Goal: Information Seeking & Learning: Learn about a topic

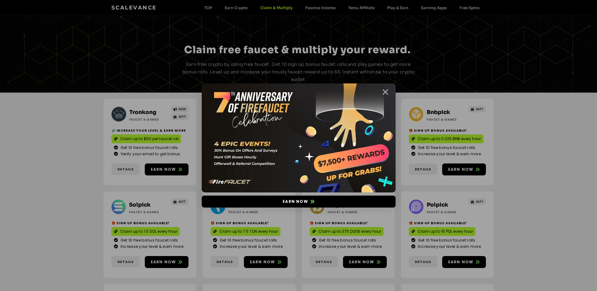
scroll to position [283, 0]
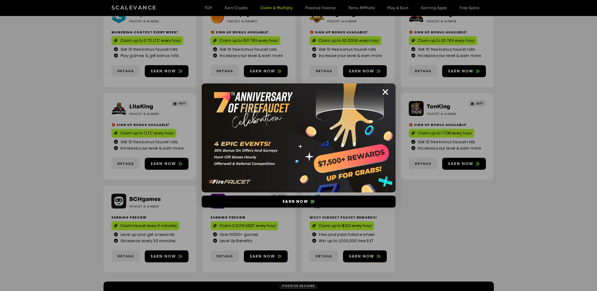
click at [385, 89] on icon "Close" at bounding box center [385, 92] width 8 height 8
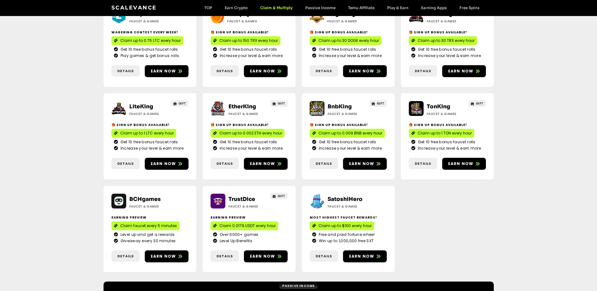
click at [138, 196] on link "BCHgames" at bounding box center [144, 199] width 31 height 7
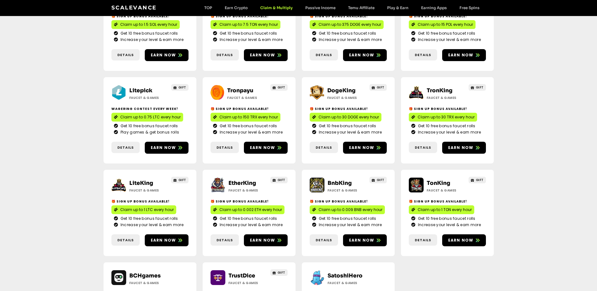
scroll to position [220, 0]
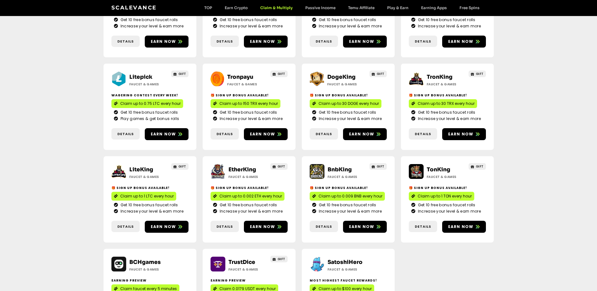
click at [141, 166] on link "LiteKing" at bounding box center [141, 169] width 24 height 7
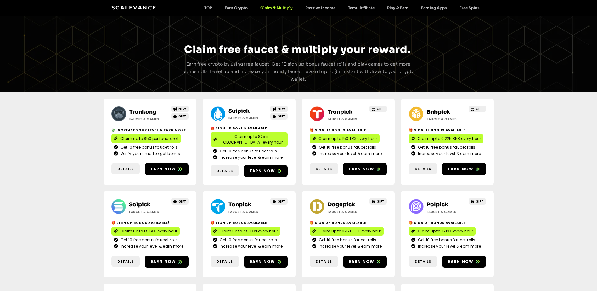
scroll to position [0, 0]
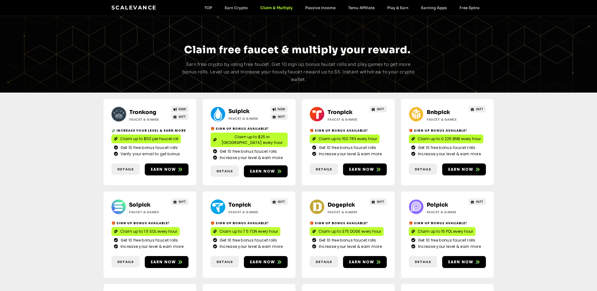
click at [334, 111] on link "Tronpick" at bounding box center [339, 112] width 25 height 7
click at [146, 106] on div "Tronkong Faucet & Games NEW GIFT 💸 Increase your level & earn more Claim up to …" at bounding box center [149, 142] width 93 height 86
click at [145, 110] on link "Tronkong" at bounding box center [142, 112] width 27 height 7
click at [242, 112] on link "Suipick" at bounding box center [238, 111] width 21 height 7
click at [427, 110] on link "Bnbpick" at bounding box center [437, 112] width 23 height 7
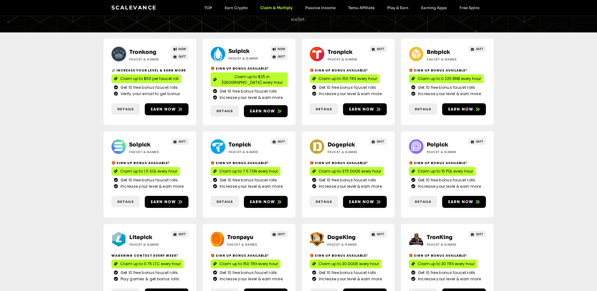
scroll to position [63, 0]
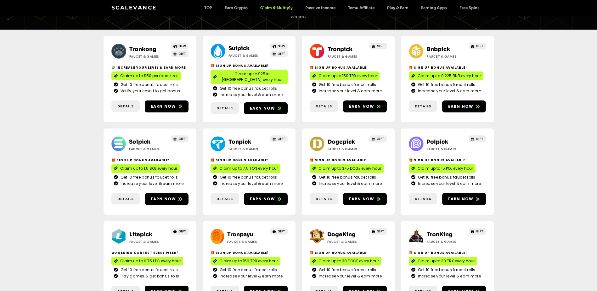
click at [134, 138] on link "Solpick" at bounding box center [139, 141] width 21 height 7
click at [236, 138] on link "Tonpick" at bounding box center [239, 141] width 23 height 7
click at [333, 138] on link "Dogepick" at bounding box center [340, 141] width 27 height 7
click at [432, 138] on link "Polpick" at bounding box center [436, 141] width 21 height 7
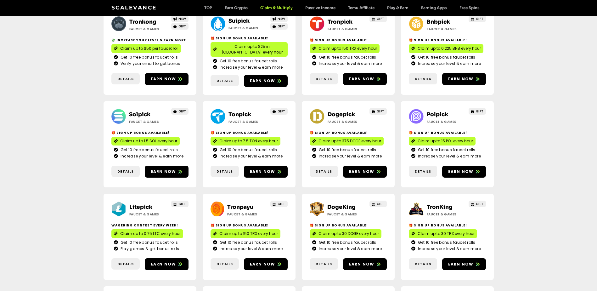
scroll to position [126, 0]
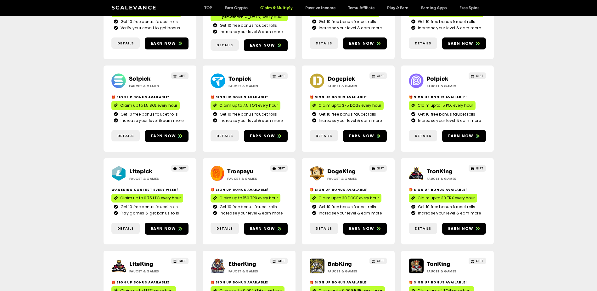
click at [133, 168] on link "Litepick" at bounding box center [140, 171] width 23 height 7
click at [237, 168] on link "Tronpayu" at bounding box center [240, 171] width 26 height 7
click at [336, 168] on link "DogeKing" at bounding box center [341, 171] width 28 height 7
click at [444, 168] on link "TronKing" at bounding box center [439, 171] width 26 height 7
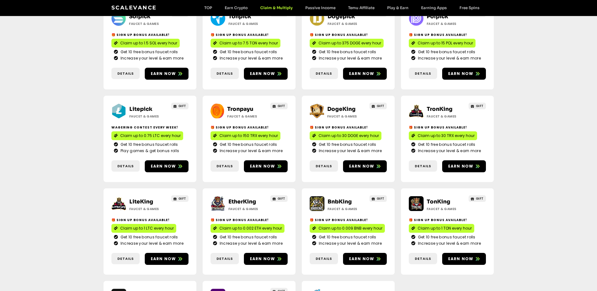
scroll to position [189, 0]
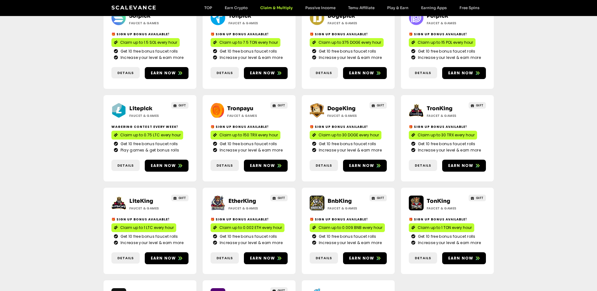
click at [141, 198] on link "LiteKing" at bounding box center [141, 201] width 24 height 7
click at [337, 198] on link "BnbKing" at bounding box center [339, 201] width 24 height 7
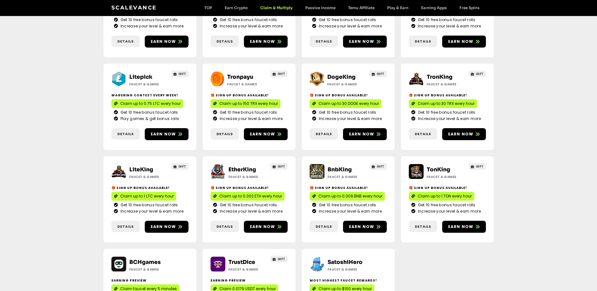
click at [432, 166] on link "TonKing" at bounding box center [438, 169] width 24 height 7
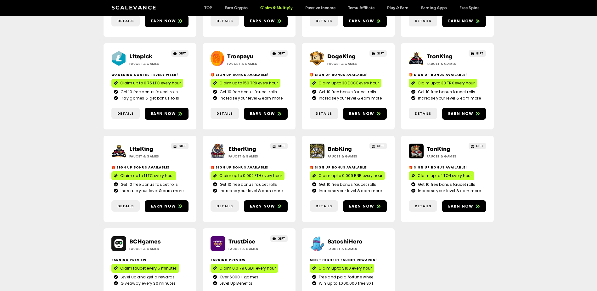
scroll to position [252, 0]
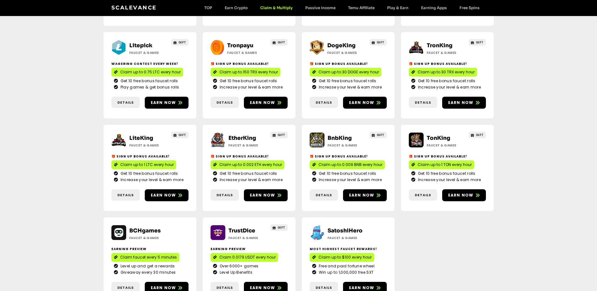
click at [236, 143] on h2 "Faucet & Games" at bounding box center [247, 145] width 39 height 5
click at [235, 135] on link "EtherKing" at bounding box center [242, 138] width 28 height 7
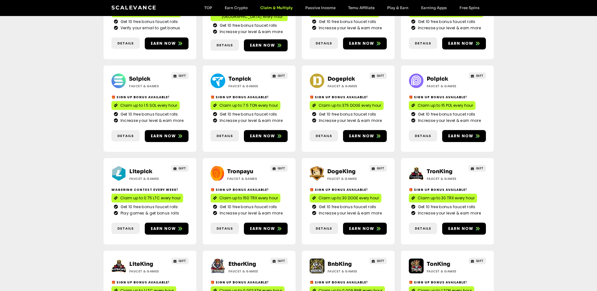
scroll to position [0, 0]
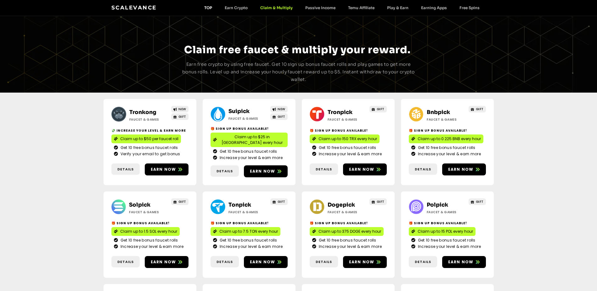
click at [205, 6] on link "TOP" at bounding box center [208, 7] width 20 height 5
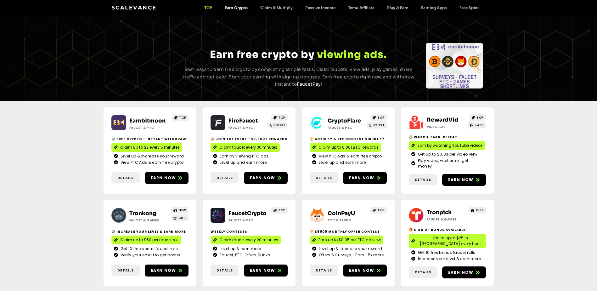
click at [231, 7] on link "Earn Crypto" at bounding box center [236, 7] width 36 height 5
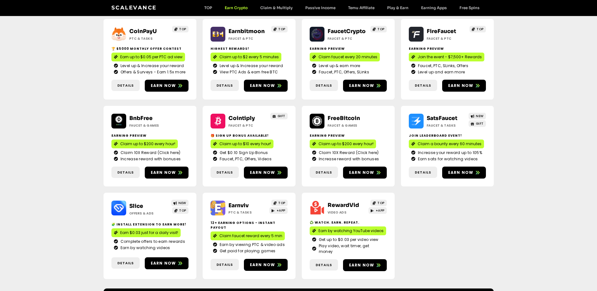
scroll to position [94, 0]
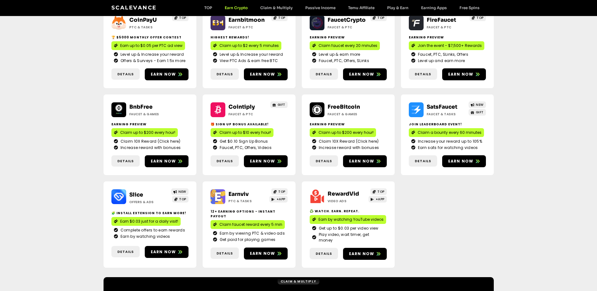
click at [426, 105] on div "SatsFaucet Faucet & Tasks" at bounding box center [444, 110] width 42 height 14
click at [433, 106] on link "SatsFaucet" at bounding box center [441, 106] width 31 height 7
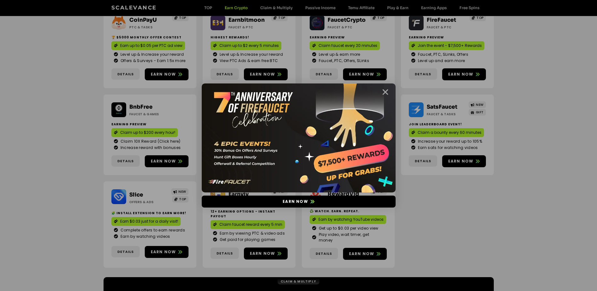
click at [384, 90] on icon "Close" at bounding box center [385, 92] width 8 height 8
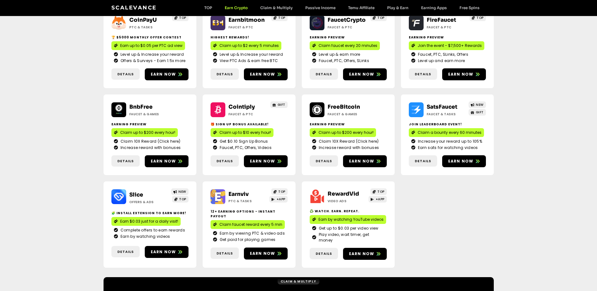
scroll to position [63, 0]
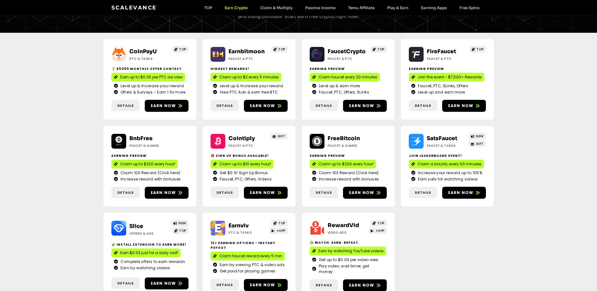
click at [339, 138] on link "FreeBitcoin" at bounding box center [343, 138] width 32 height 7
click at [343, 49] on link "FaucetCrypto" at bounding box center [346, 51] width 38 height 7
